Goal: Task Accomplishment & Management: Use online tool/utility

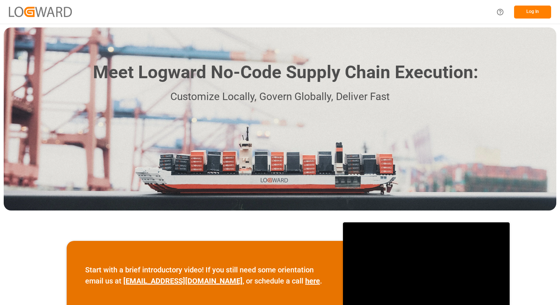
click at [527, 8] on button "Log In" at bounding box center [532, 12] width 37 height 13
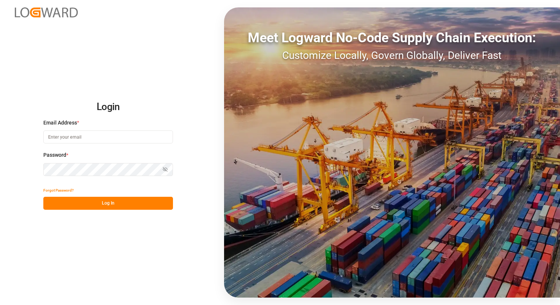
type input "[PERSON_NAME][EMAIL_ADDRESS][DOMAIN_NAME]"
click at [123, 205] on button "Log In" at bounding box center [108, 203] width 130 height 13
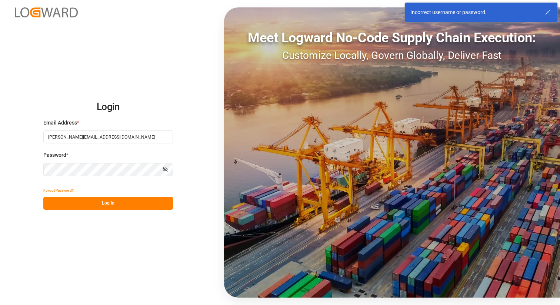
click at [546, 11] on icon at bounding box center [547, 12] width 9 height 9
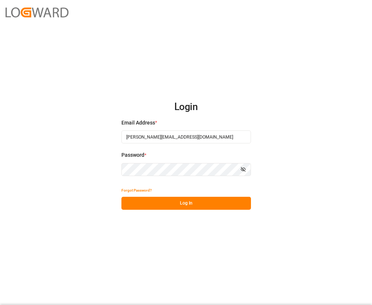
click at [242, 138] on input "[PERSON_NAME][EMAIL_ADDRESS][DOMAIN_NAME]" at bounding box center [186, 136] width 130 height 13
click at [137, 198] on button "Log In" at bounding box center [186, 203] width 130 height 13
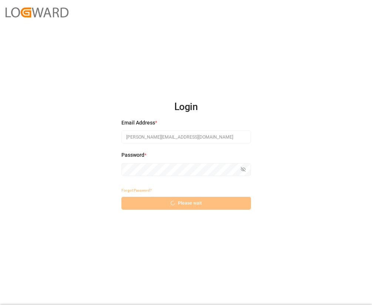
click at [328, 65] on div "Login Email Address * [PERSON_NAME][EMAIL_ADDRESS][DOMAIN_NAME] Password * Show…" at bounding box center [186, 152] width 372 height 305
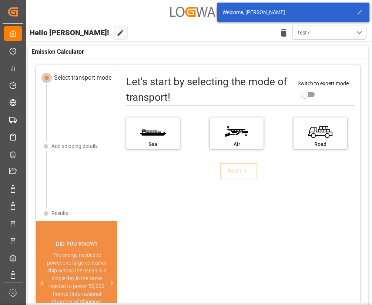
click at [359, 13] on icon at bounding box center [359, 12] width 9 height 9
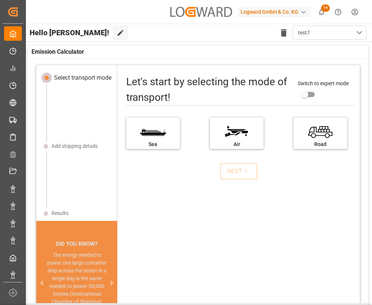
click at [281, 11] on div "Logward GmbH & Co. KG" at bounding box center [274, 12] width 73 height 11
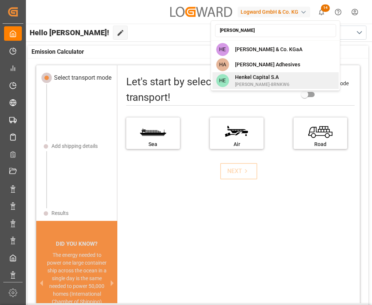
type input "[PERSON_NAME]"
click at [245, 80] on span "Henkel Capital S.A" at bounding box center [262, 77] width 54 height 8
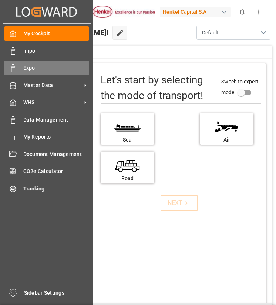
click at [35, 68] on span "Expo" at bounding box center [56, 68] width 66 height 8
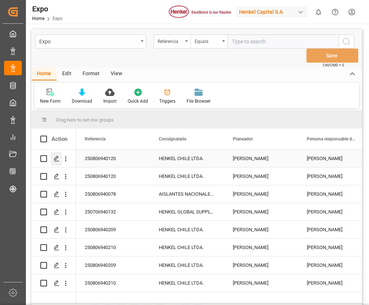
click at [57, 157] on icon "Press SPACE to select this row." at bounding box center [57, 158] width 6 height 6
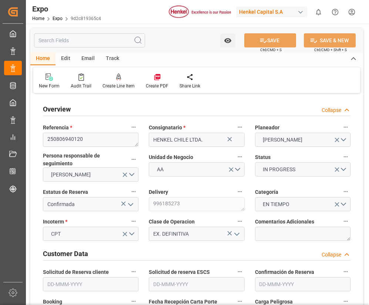
type input "15200"
type input "15953.6"
type input "20"
type input "9946893"
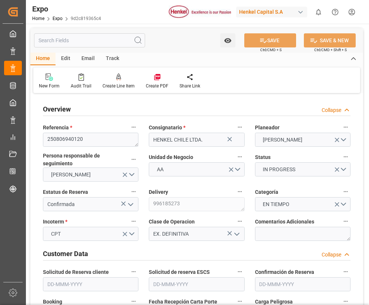
type input "9946893"
type input "MXZLO"
type input "CLSAI"
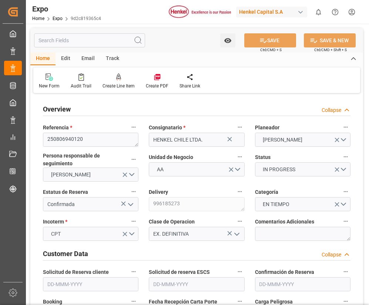
type input "9946893"
type input "[DATE]"
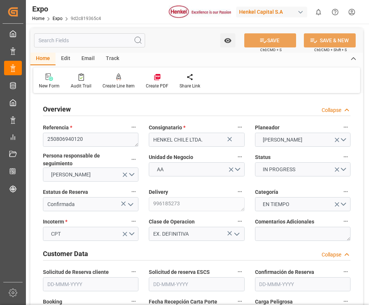
type input "[DATE]"
type input "[DATE] 00:00"
type input "[DATE]"
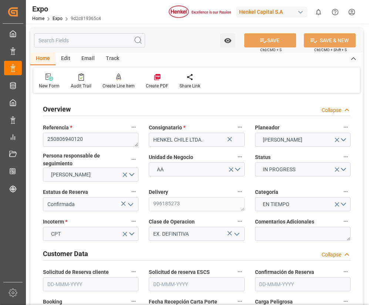
type input "[DATE] 23:15"
type input "[DATE]"
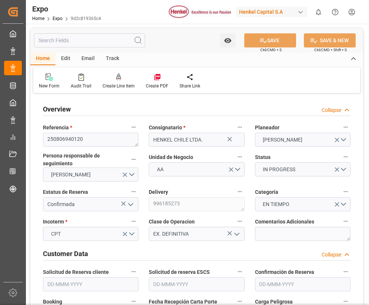
type input "[DATE]"
type input "[DATE] 12:00"
type input "[DATE] 00:00"
type input "[DATE] 20:12"
type input "[DATE] 02:00"
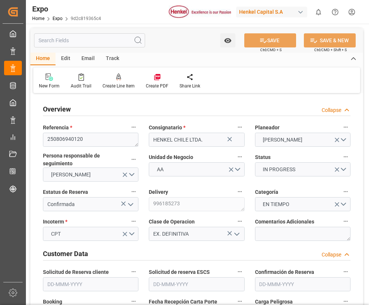
type input "[DATE] 00:00"
type input "[DATE] 11:33"
type input "[DATE] 11:31"
type input "[DATE] 04:21"
type input "[DATE] 13:00"
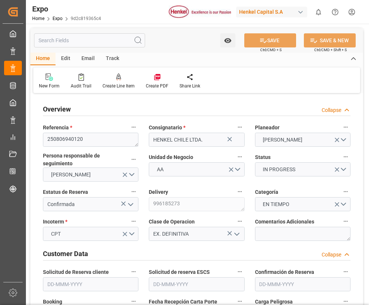
type input "[DATE] 20:52"
type input "[DATE] 02:00"
type input "[DATE] 07:02"
type input "[DATE] 04:59"
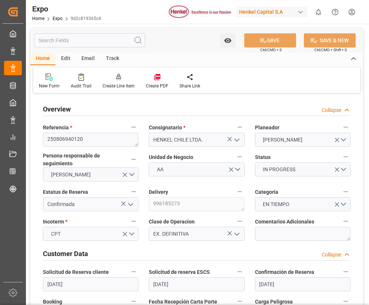
click at [66, 57] on div "Edit" at bounding box center [66, 59] width 20 height 13
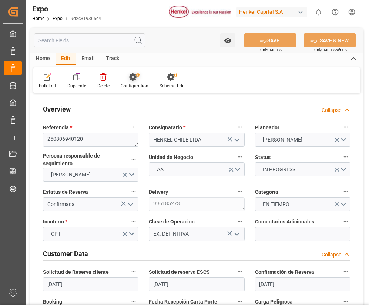
click at [134, 77] on icon at bounding box center [132, 76] width 7 height 7
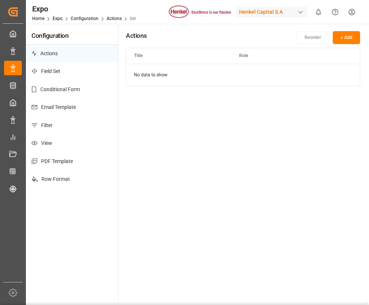
click at [74, 163] on p "PDF Template" at bounding box center [72, 161] width 92 height 18
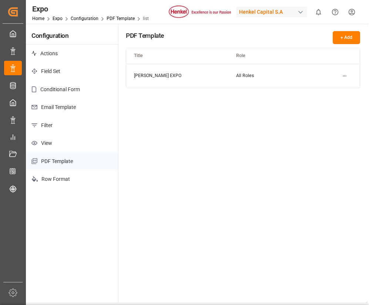
click at [346, 76] on html "Created by potrace 1.15, written by [PERSON_NAME] [DATE]-[DATE] Created by potr…" at bounding box center [184, 152] width 369 height 305
click at [312, 93] on div "Edit" at bounding box center [331, 91] width 38 height 10
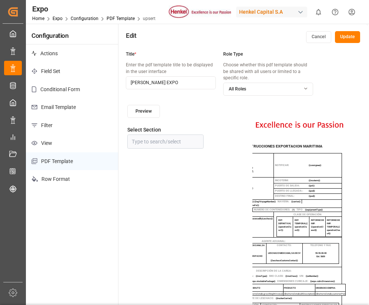
click at [147, 112] on button "Preview" at bounding box center [143, 111] width 33 height 13
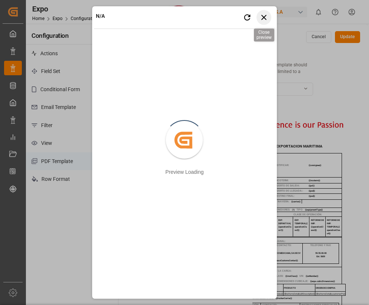
click at [262, 17] on icon "button" at bounding box center [263, 17] width 9 height 9
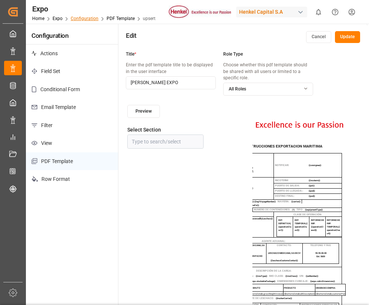
click at [77, 17] on link "Configuration" at bounding box center [85, 18] width 28 height 5
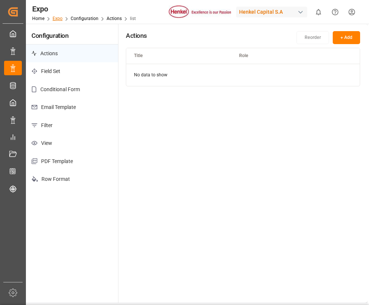
click at [61, 17] on link "Expo" at bounding box center [58, 18] width 10 height 5
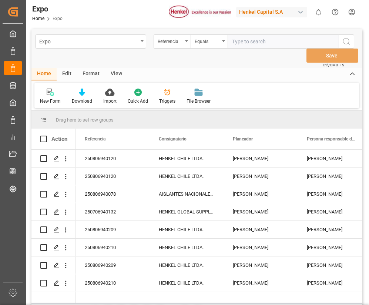
click at [141, 43] on div "Expo" at bounding box center [90, 41] width 111 height 14
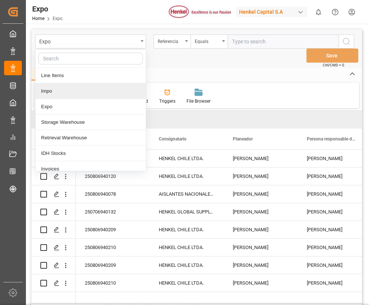
click at [71, 91] on div "Impo" at bounding box center [91, 91] width 110 height 16
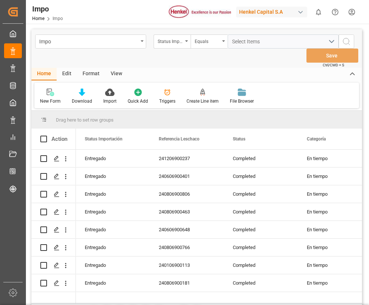
click at [68, 71] on div "Edit" at bounding box center [67, 74] width 20 height 13
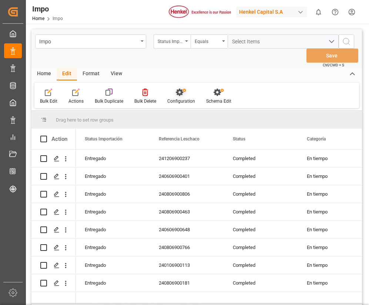
click at [180, 93] on icon at bounding box center [179, 91] width 7 height 7
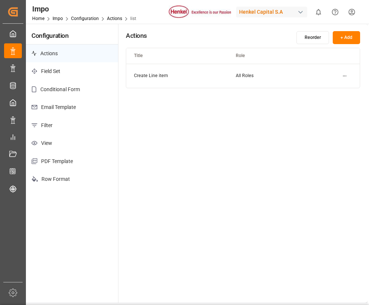
click at [67, 162] on p "PDF Template" at bounding box center [72, 161] width 92 height 18
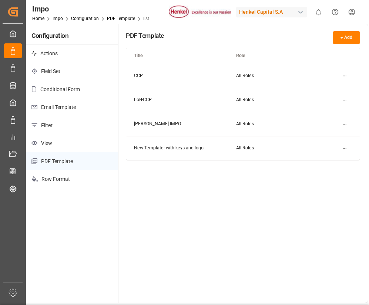
click at [348, 101] on html "Created by potrace 1.15, written by [PERSON_NAME] [DATE]-[DATE] Created by potr…" at bounding box center [184, 152] width 369 height 305
click at [334, 113] on div "Edit" at bounding box center [331, 115] width 38 height 10
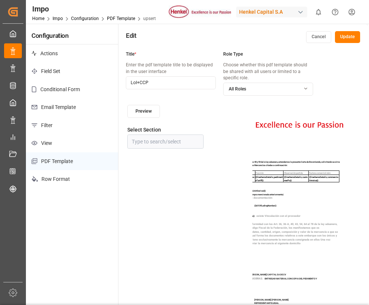
click at [144, 111] on button "Preview" at bounding box center [143, 111] width 33 height 13
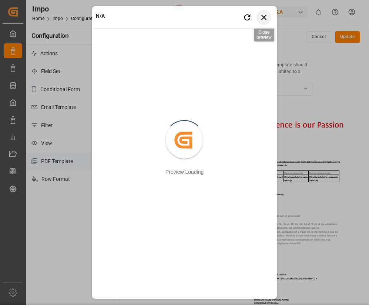
click at [261, 19] on icon "button" at bounding box center [263, 17] width 9 height 9
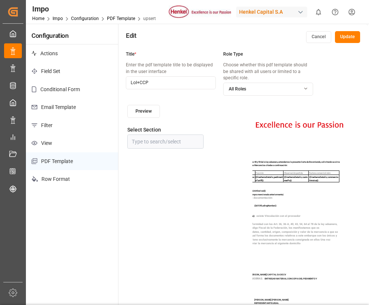
click at [144, 107] on button "Preview" at bounding box center [143, 111] width 33 height 13
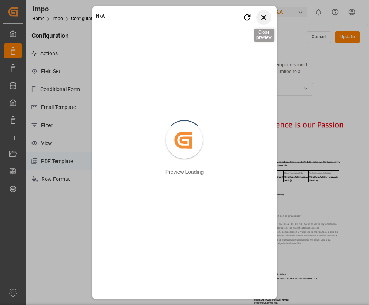
click at [265, 17] on icon "button" at bounding box center [263, 17] width 9 height 9
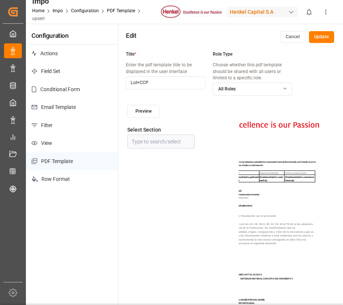
click at [292, 36] on button "Cancel" at bounding box center [292, 37] width 25 height 12
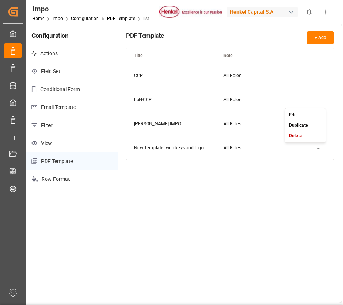
click at [318, 100] on html "Created by potrace 1.15, written by [PERSON_NAME] [DATE]-[DATE] Created by potr…" at bounding box center [171, 152] width 343 height 305
click at [304, 115] on div "Edit" at bounding box center [306, 115] width 38 height 10
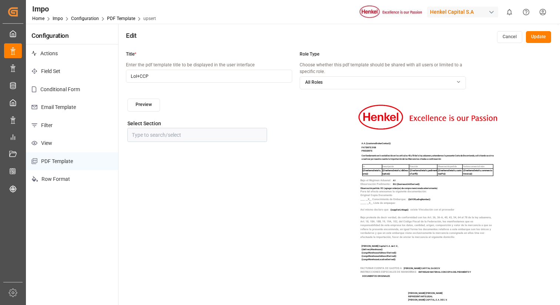
click at [63, 20] on span "Impo" at bounding box center [62, 18] width 19 height 5
click at [61, 19] on link "Impo" at bounding box center [58, 18] width 10 height 5
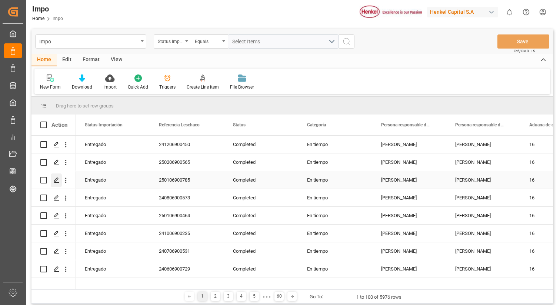
click at [56, 178] on polygon "Press SPACE to select this row." at bounding box center [56, 180] width 4 height 4
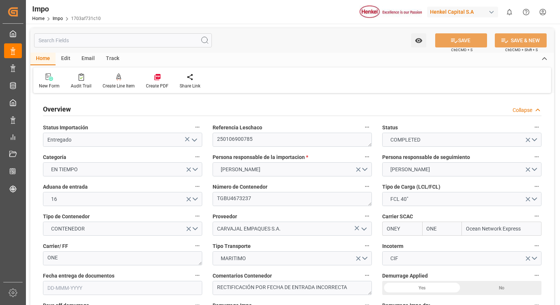
type input "ONE"
type input "Ocean Network Express"
type input "4"
type input "60"
type input "20"
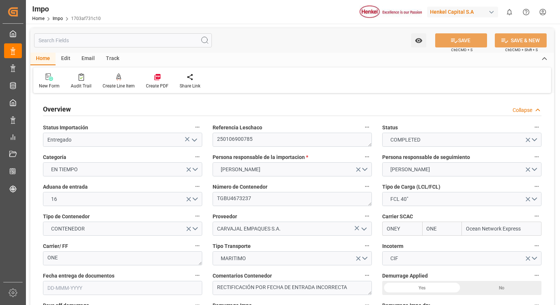
type input "9628154"
type input "[DATE]"
type input "[DATE] 09:15"
type input "[DATE] 14:58"
type input "[DATE] 07:06"
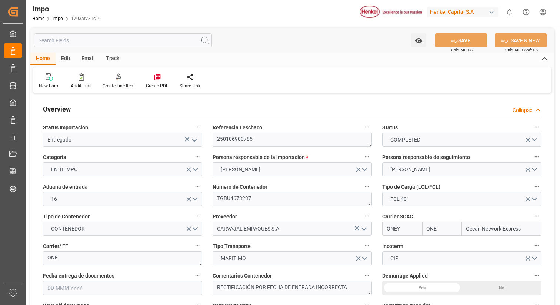
type input "[DATE] 20:34"
type input "[DATE] 14:43"
type input "[DATE] 03:40"
type input "[DATE] 17:37"
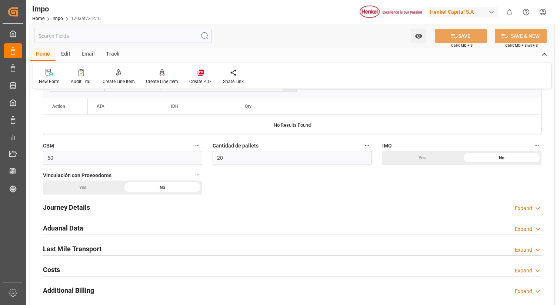
scroll to position [350, 0]
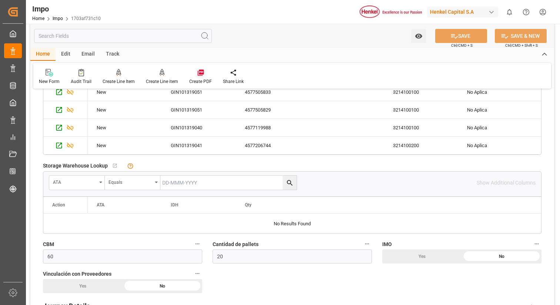
click at [199, 74] on icon at bounding box center [200, 73] width 6 height 6
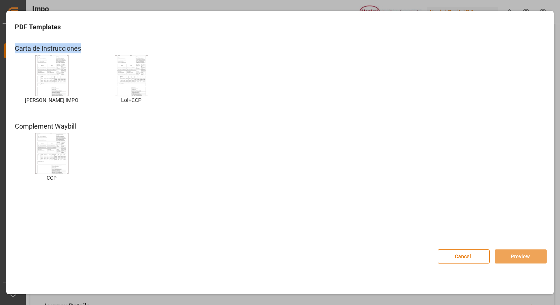
drag, startPoint x: 79, startPoint y: 47, endPoint x: 14, endPoint y: 46, distance: 65.5
click at [14, 46] on div "Carta de Instrucciones [PERSON_NAME] IMPO [PERSON_NAME] IMPO LoI+CCP LoI+CCP" at bounding box center [280, 79] width 536 height 78
copy div "Carta de Instrucciones"
click at [438, 258] on button "Cancel" at bounding box center [464, 256] width 52 height 14
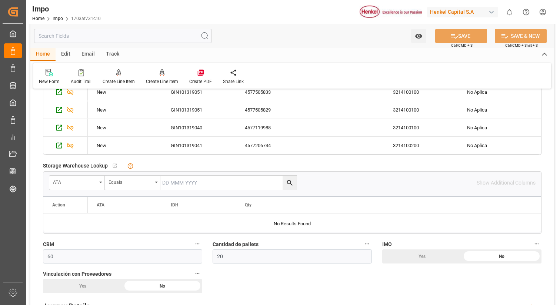
click at [128, 33] on input "text" at bounding box center [123, 36] width 178 height 14
paste input "Carta de Instrucciones"
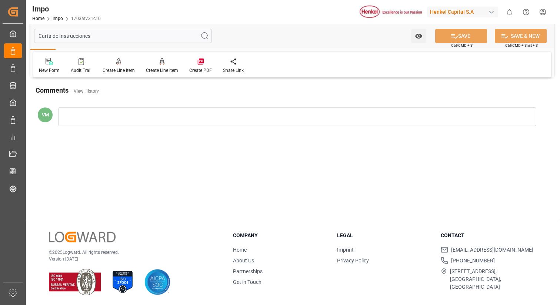
scroll to position [0, 0]
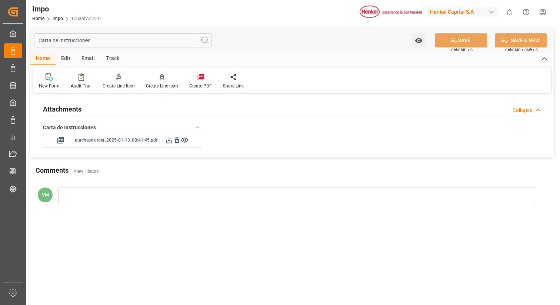
type input "Carta de Instrucciones"
click at [184, 139] on icon at bounding box center [185, 140] width 8 height 8
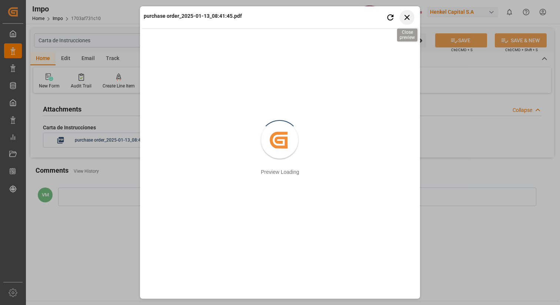
click at [410, 18] on icon "button" at bounding box center [406, 17] width 9 height 9
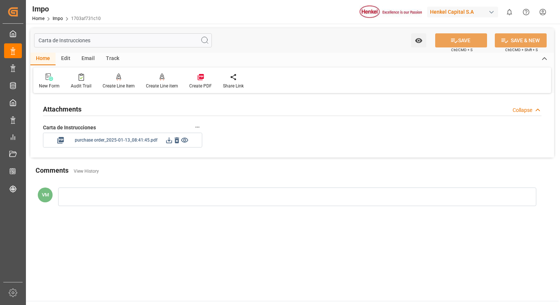
click at [108, 140] on span "purchase order_2025-01-13_08:41:45.pdf" at bounding box center [116, 139] width 83 height 9
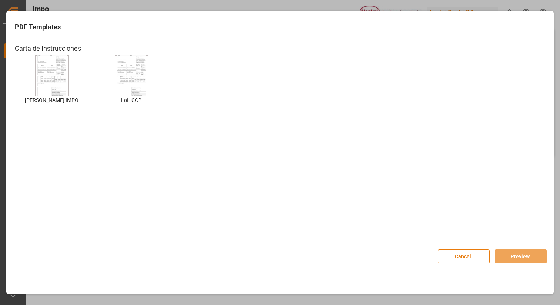
click at [444, 251] on button "Cancel" at bounding box center [464, 256] width 52 height 14
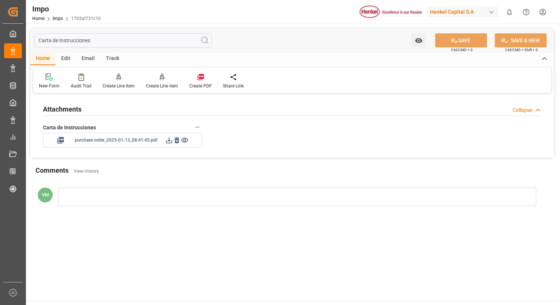
scroll to position [14, 0]
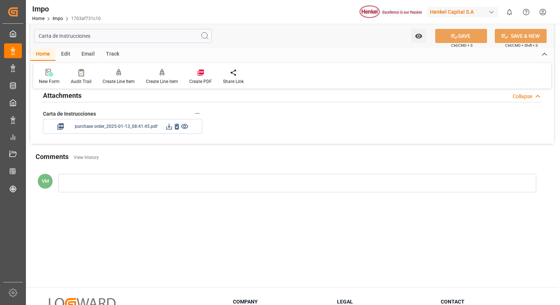
click at [168, 127] on icon at bounding box center [169, 127] width 6 height 6
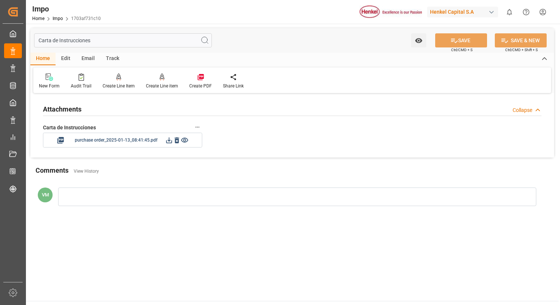
drag, startPoint x: 91, startPoint y: 42, endPoint x: 4, endPoint y: 42, distance: 86.6
click at [4, 42] on div "Created by potrace 1.15, written by [PERSON_NAME] [DATE]-[DATE] Created by potr…" at bounding box center [280, 152] width 560 height 305
click at [53, 18] on link "Impo" at bounding box center [58, 18] width 10 height 5
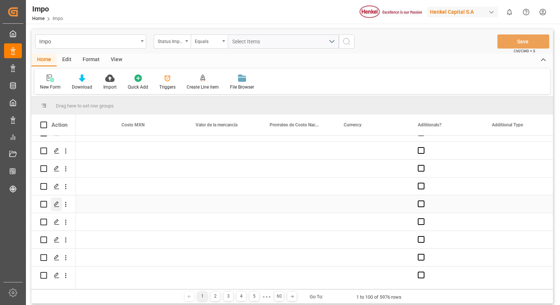
click at [57, 206] on icon "Press SPACE to select this row." at bounding box center [57, 204] width 6 height 6
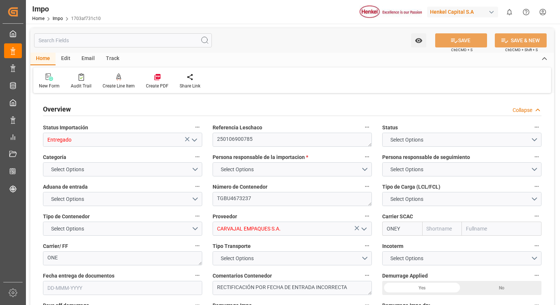
type input "ONE"
type input "Ocean Network Express"
type input "4"
type input "60"
type input "20"
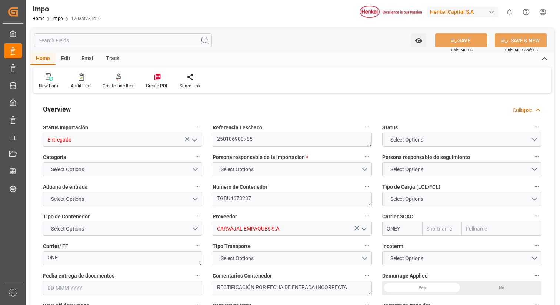
type input "9628154"
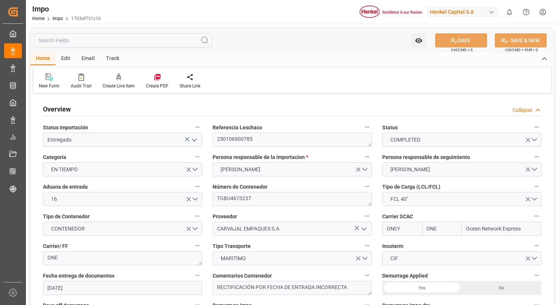
type input "[DATE]"
type input "[DATE] 09:15"
type input "[DATE] 14:58"
type input "[DATE] 07:06"
type input "[DATE] 20:34"
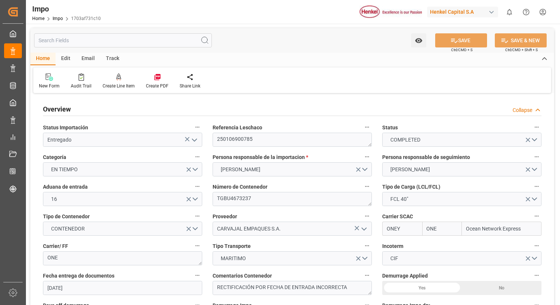
type input "[DATE] 14:43"
type input "[DATE] 03:40"
type input "[DATE] 17:37"
click at [141, 46] on input "text" at bounding box center [123, 40] width 178 height 14
paste input "Carta de Instrucciones"
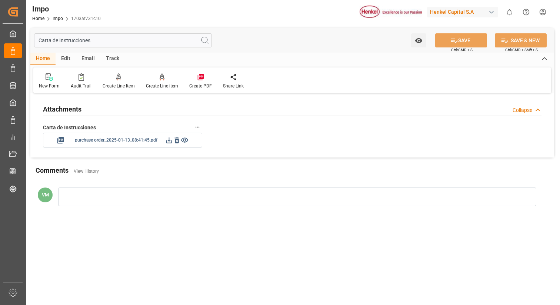
type input "Carta de Instrucciones"
click at [184, 139] on icon at bounding box center [185, 140] width 8 height 8
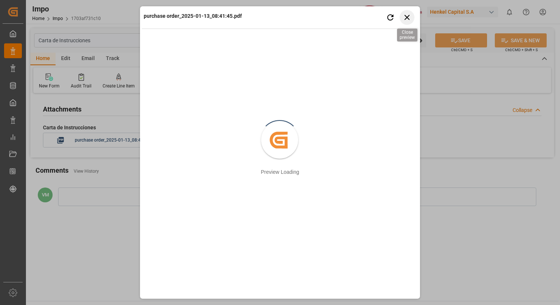
click at [411, 13] on icon "button" at bounding box center [406, 17] width 9 height 9
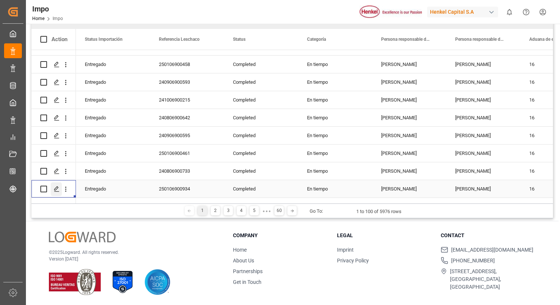
click at [56, 186] on icon "Press SPACE to select this row." at bounding box center [57, 189] width 6 height 6
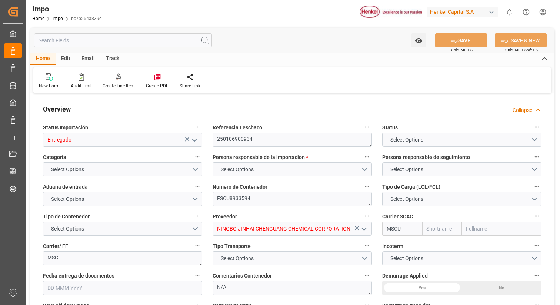
type input "MSC"
type input "Mediterranean Shipping Company"
type input "1"
type input "58"
type input "32"
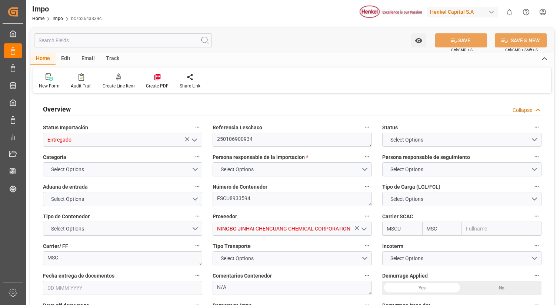
type input "9330068"
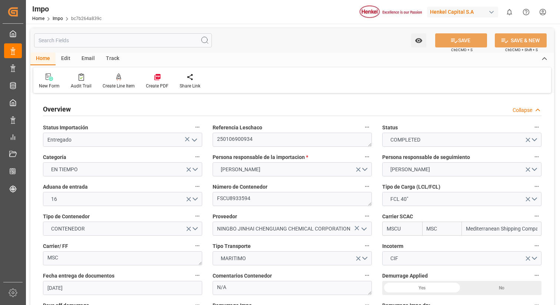
type input "[DATE]"
type input "[DATE] 12:00"
type input "[DATE] 00:01"
type input "[DATE] 02:41"
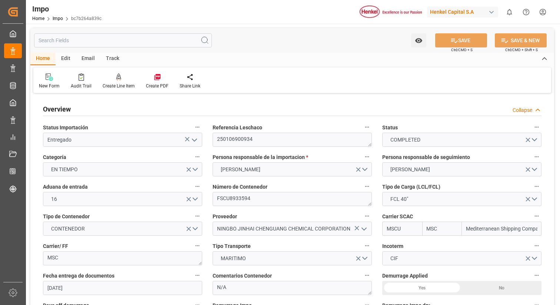
type input "[DATE] 22:32"
type input "[DATE] 23:59"
type input "[DATE] 12:00"
click at [135, 36] on input "text" at bounding box center [123, 40] width 178 height 14
paste input "Carta de Instrucciones"
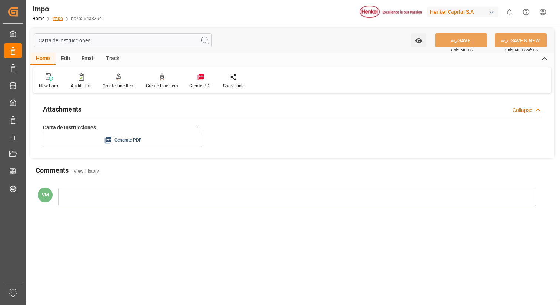
type input "Carta de Instrucciones"
click at [58, 17] on link "Impo" at bounding box center [58, 18] width 10 height 5
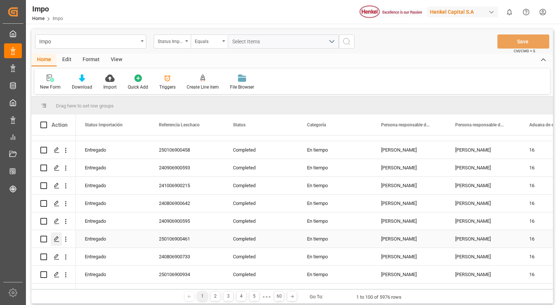
click at [57, 236] on icon "Press SPACE to select this row." at bounding box center [57, 239] width 6 height 6
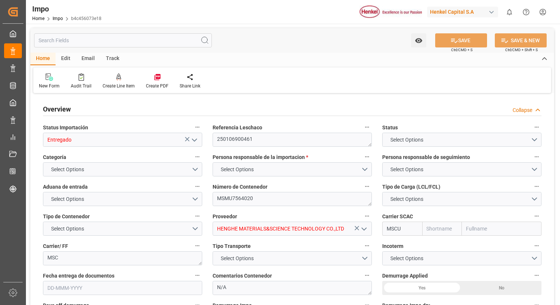
type input "MSC"
type input "Mediterranean Shipping Company"
type input "1"
type input "48"
type input "40"
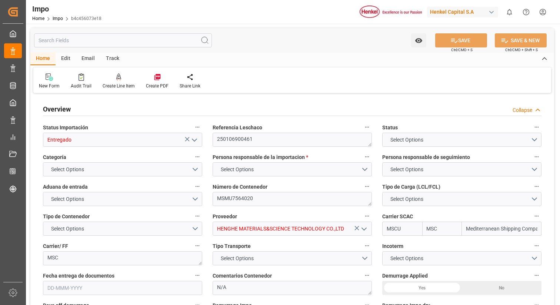
type input "9289104"
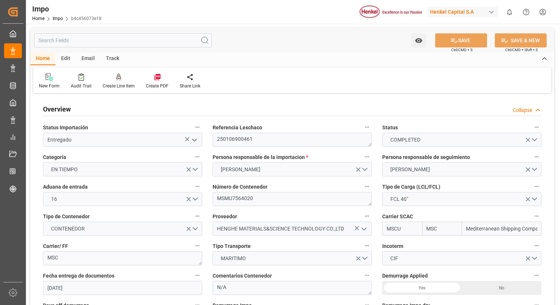
type input "[DATE]"
type input "[DATE] 12:00"
type input "[DATE] 00:01"
type input "[DATE] 14:16"
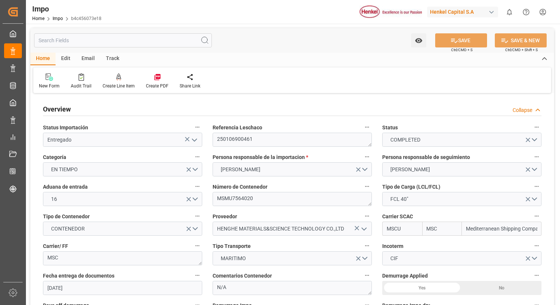
type input "[DATE] 18:00"
type input "[DATE] 23:59"
type input "[DATE] 12:00"
click at [165, 43] on input "text" at bounding box center [123, 40] width 178 height 14
paste input "Carta de Instrucciones"
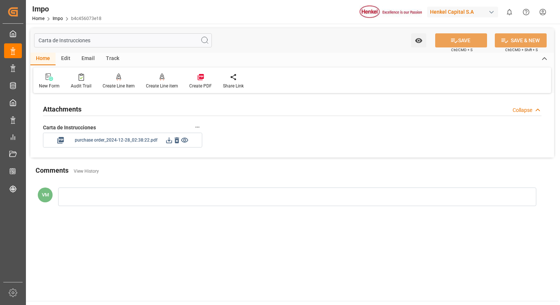
type input "Carta de Instrucciones"
click at [185, 141] on icon at bounding box center [185, 140] width 8 height 8
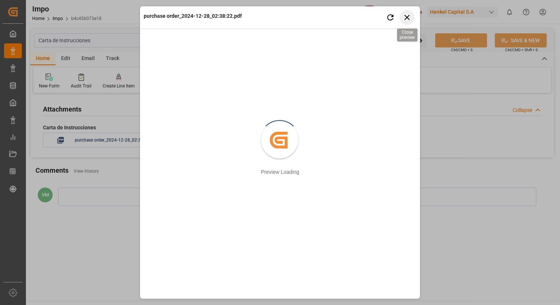
click at [407, 17] on icon "button" at bounding box center [406, 17] width 5 height 5
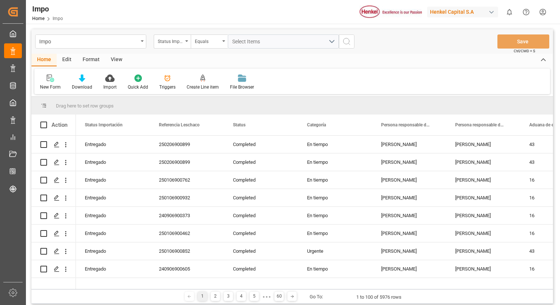
click at [402, 29] on div "Impo Status Importación Equals Select Items Save Ctrl/CMD + S" at bounding box center [291, 41] width 521 height 24
click at [395, 39] on div "Impo Status Importación Equals Select Items Save Ctrl/CMD + S" at bounding box center [291, 41] width 521 height 24
